Goal: Communication & Community: Participate in discussion

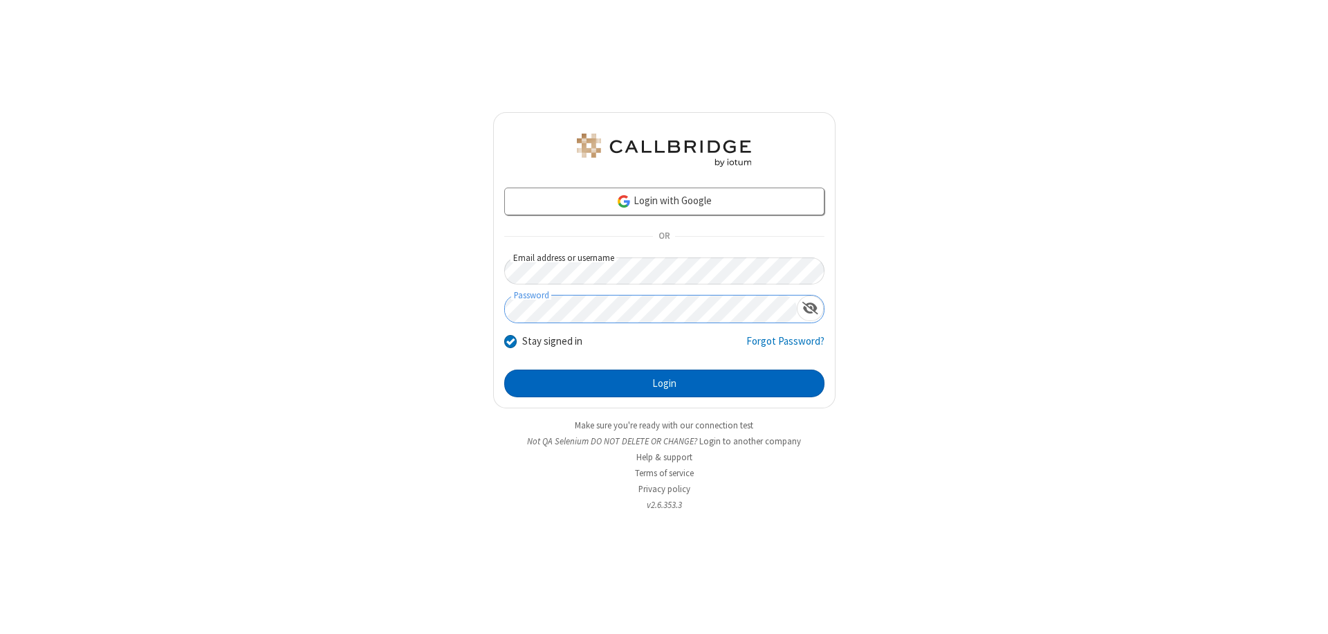
click at [664, 383] on button "Login" at bounding box center [664, 383] width 320 height 28
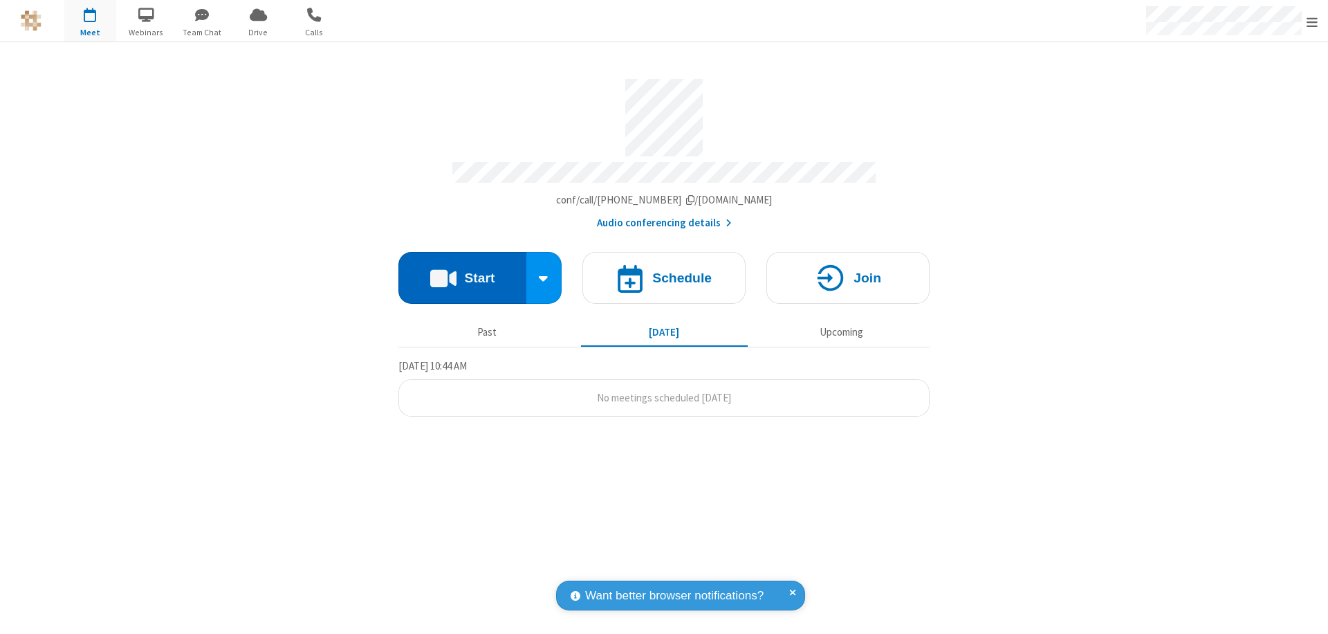
click at [462, 271] on button "Start" at bounding box center [462, 278] width 128 height 52
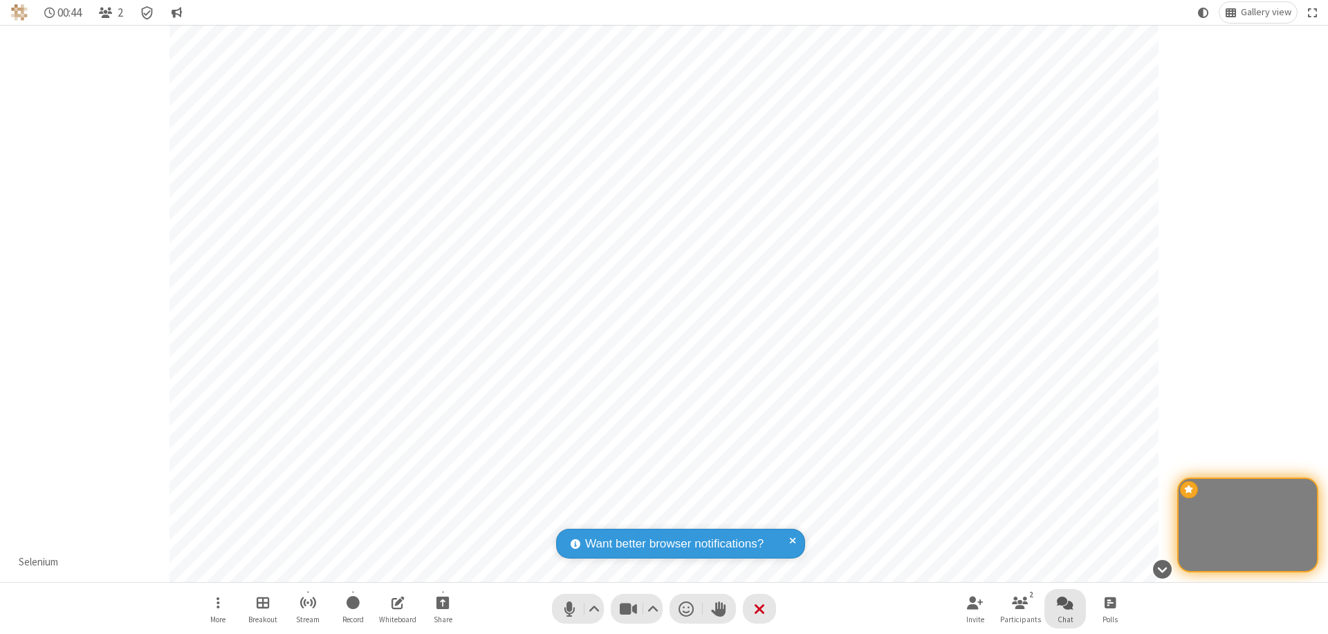
click at [1065, 602] on span "Open chat" at bounding box center [1065, 601] width 17 height 17
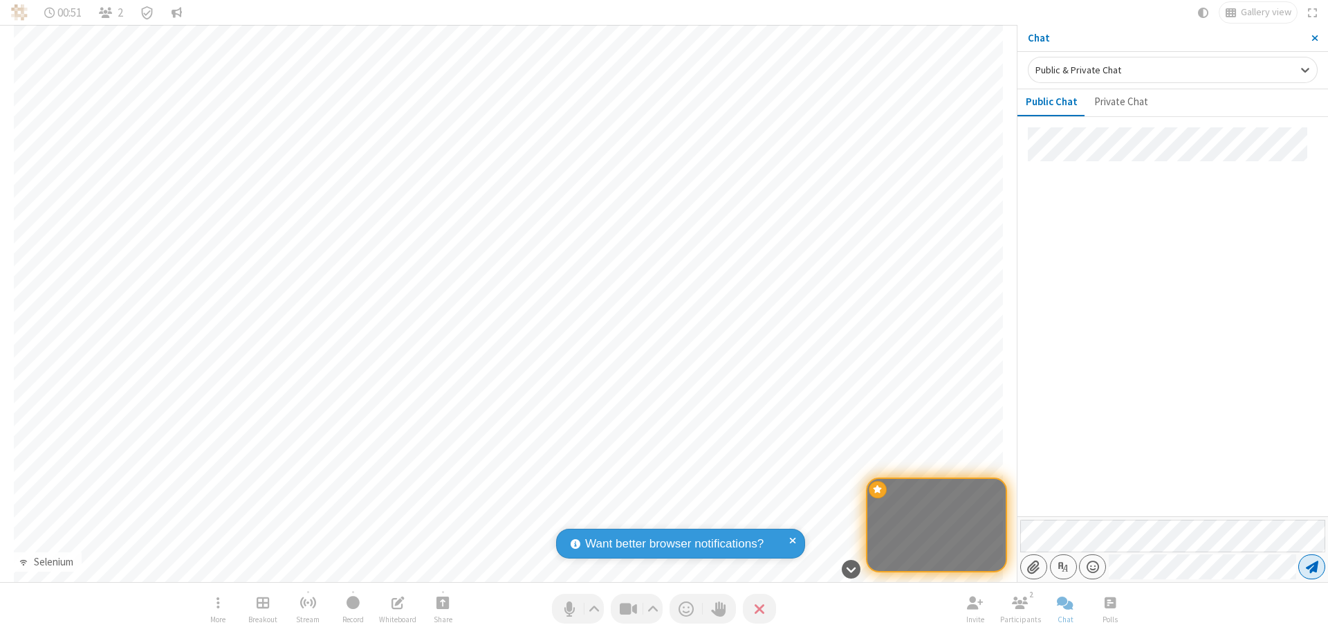
click at [1311, 567] on span "Send message" at bounding box center [1312, 567] width 12 height 14
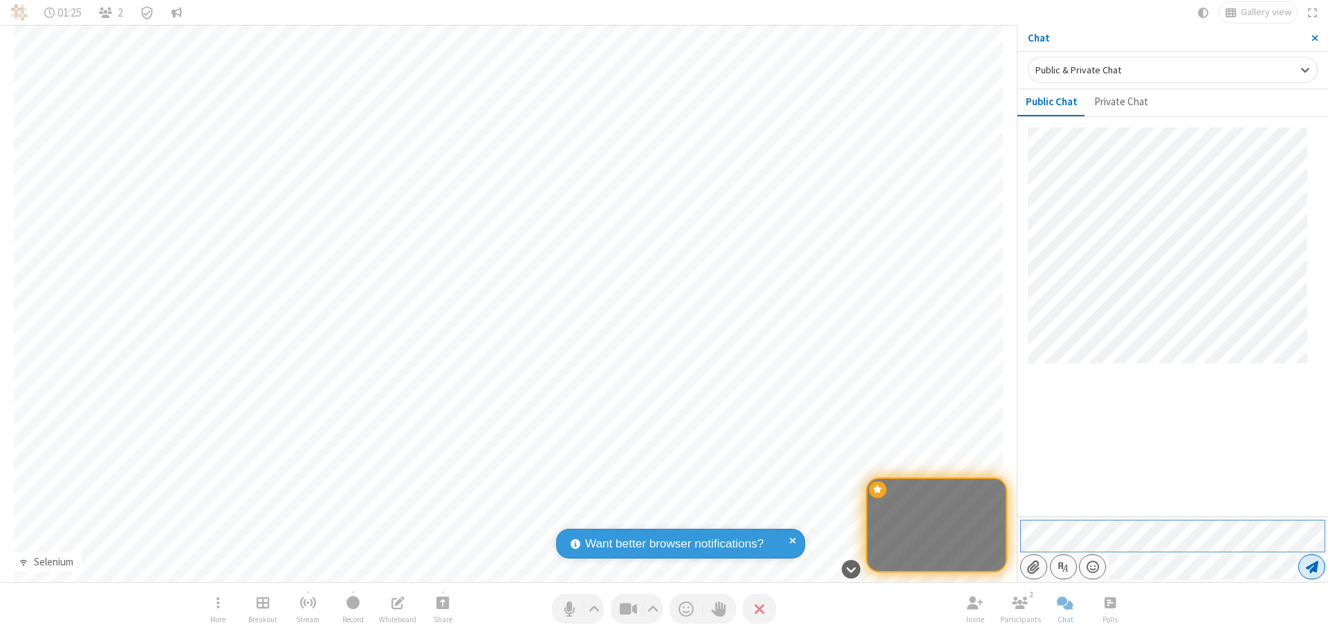
click at [1311, 567] on span "Send message" at bounding box center [1312, 567] width 12 height 14
click at [1314, 38] on span "Close sidebar" at bounding box center [1314, 38] width 7 height 11
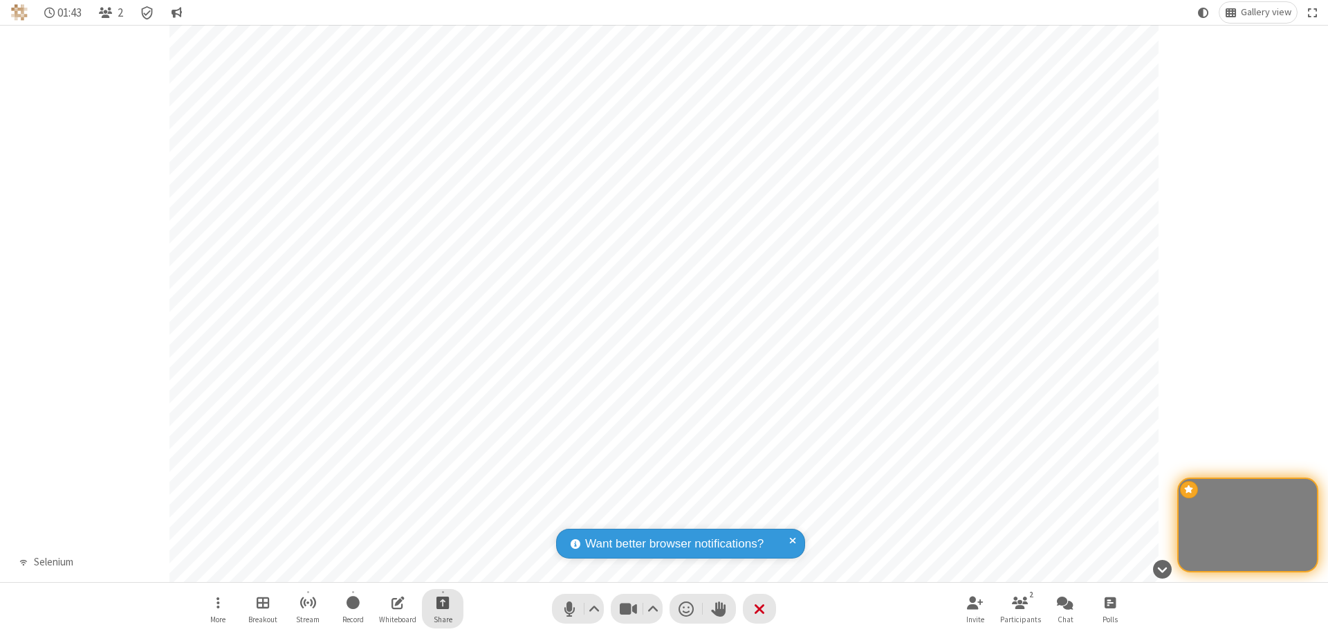
click at [443, 602] on span "Start sharing" at bounding box center [442, 601] width 13 height 17
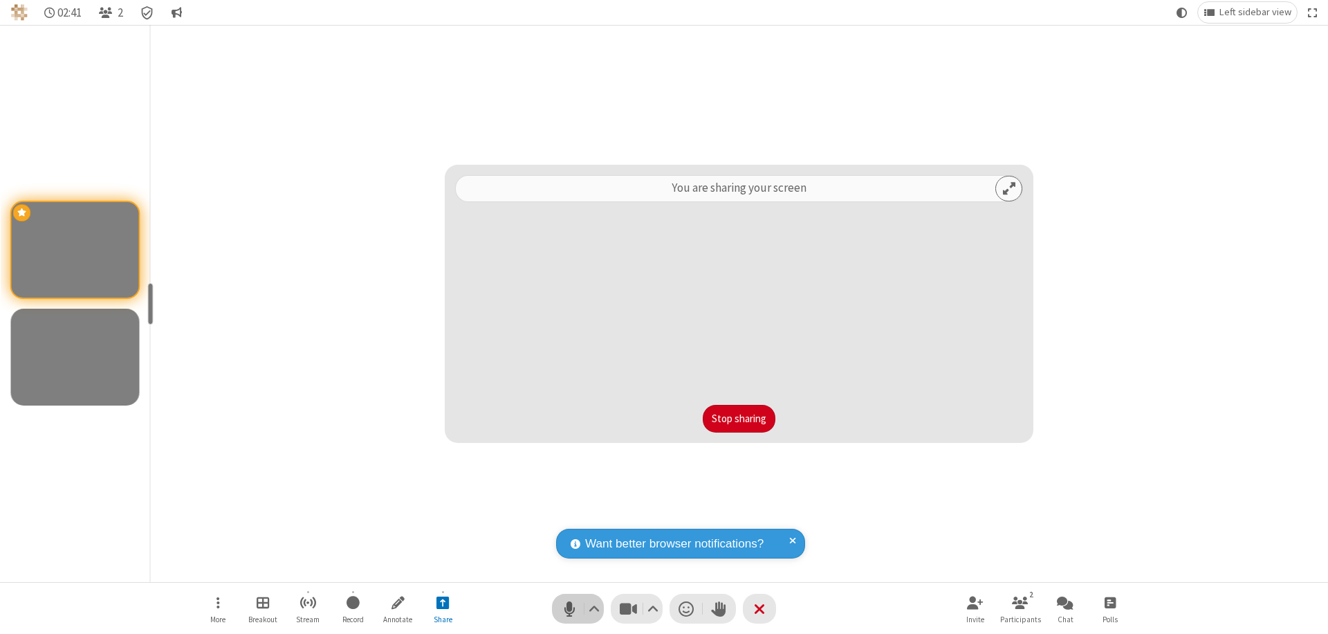
click at [578, 608] on span "Mute (⌘+Shift+A)" at bounding box center [569, 608] width 21 height 20
click at [578, 608] on span "Unmute (⌘+Shift+A)" at bounding box center [569, 608] width 21 height 20
click at [578, 608] on span "Mute (⌘+Shift+A)" at bounding box center [569, 608] width 21 height 20
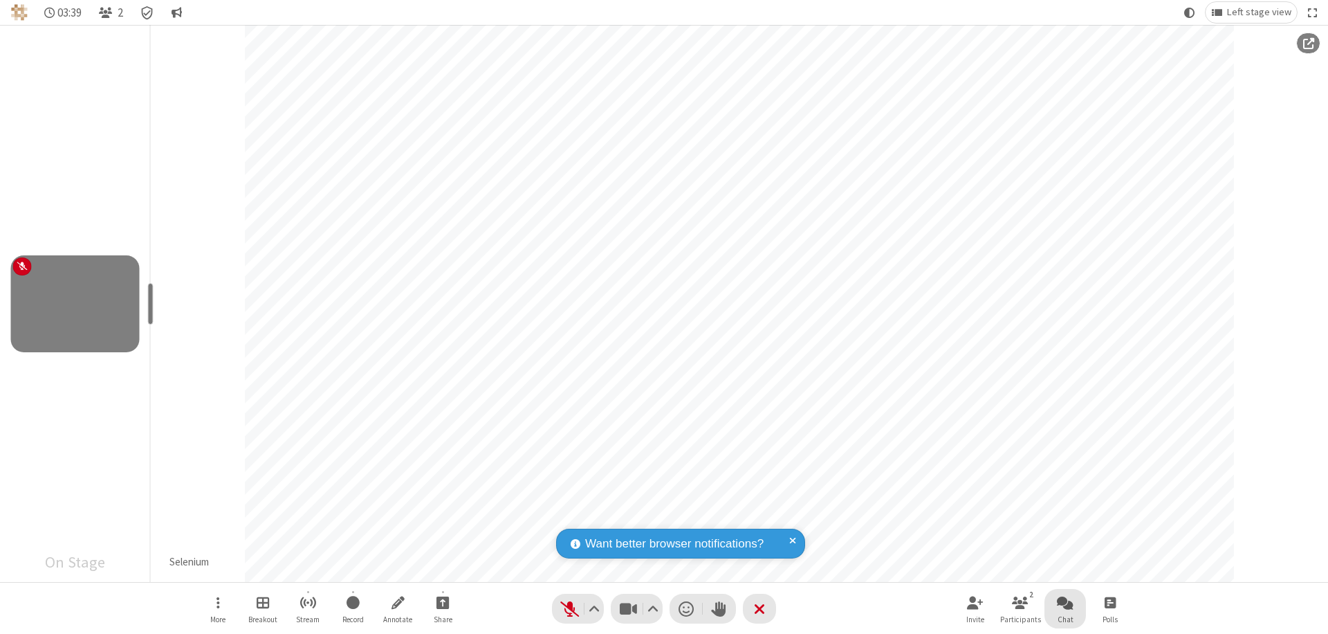
click at [1065, 602] on span "Open chat" at bounding box center [1065, 601] width 17 height 17
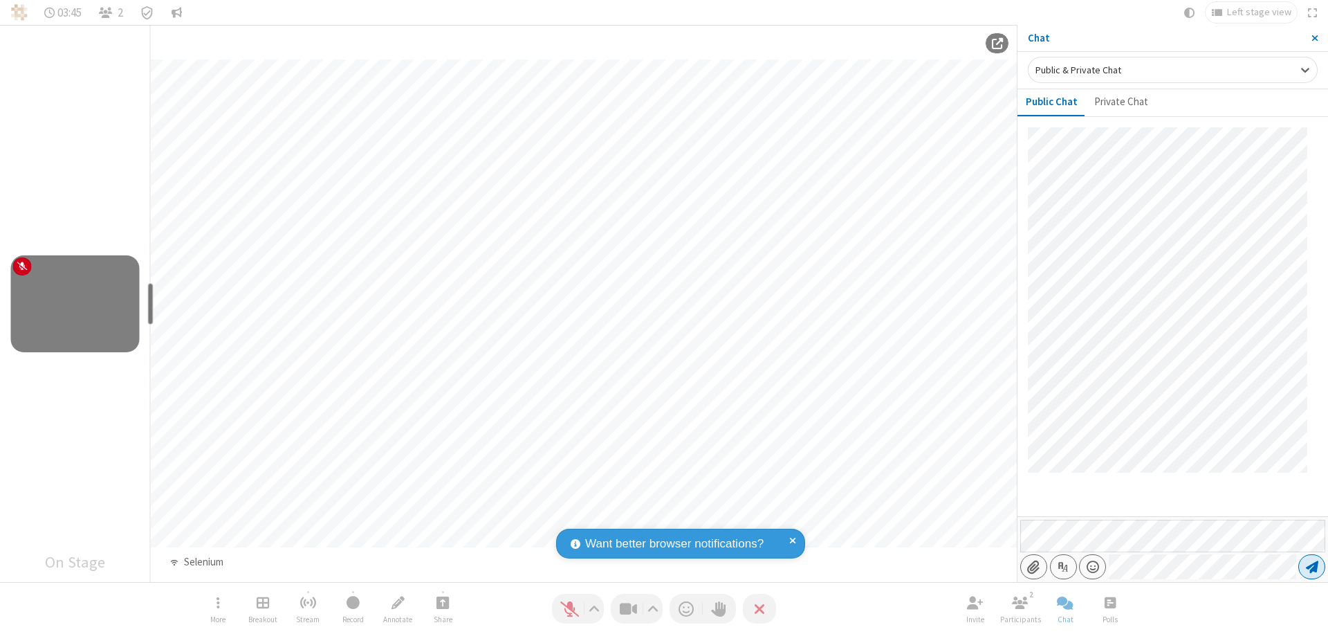
click at [1311, 567] on span "Send message" at bounding box center [1312, 567] width 12 height 14
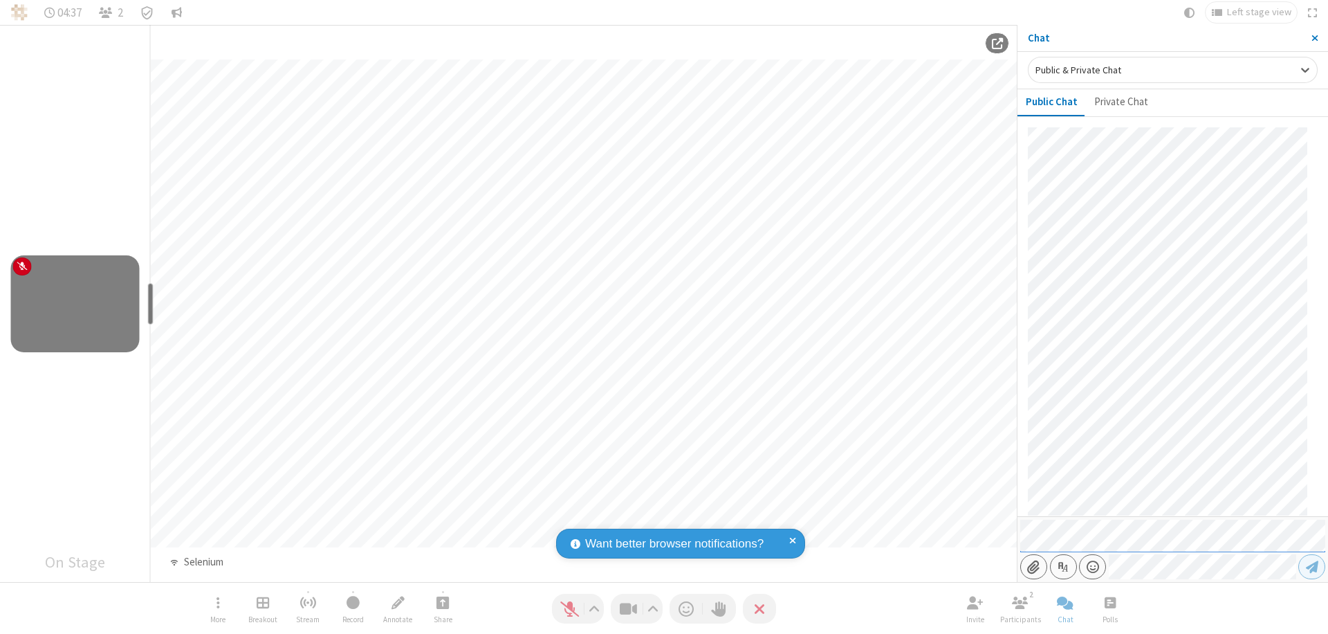
scroll to position [297, 0]
click at [1314, 38] on span "Close sidebar" at bounding box center [1314, 38] width 7 height 11
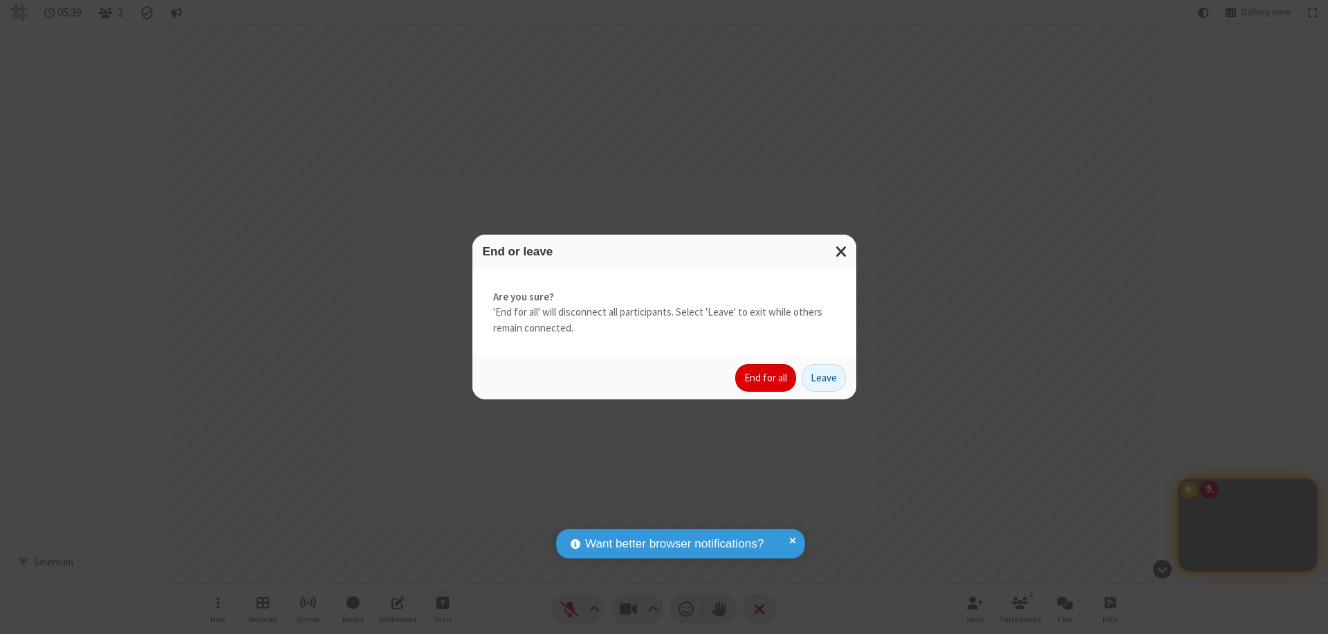
click at [766, 378] on button "End for all" at bounding box center [765, 378] width 61 height 28
